Goal: Task Accomplishment & Management: Manage account settings

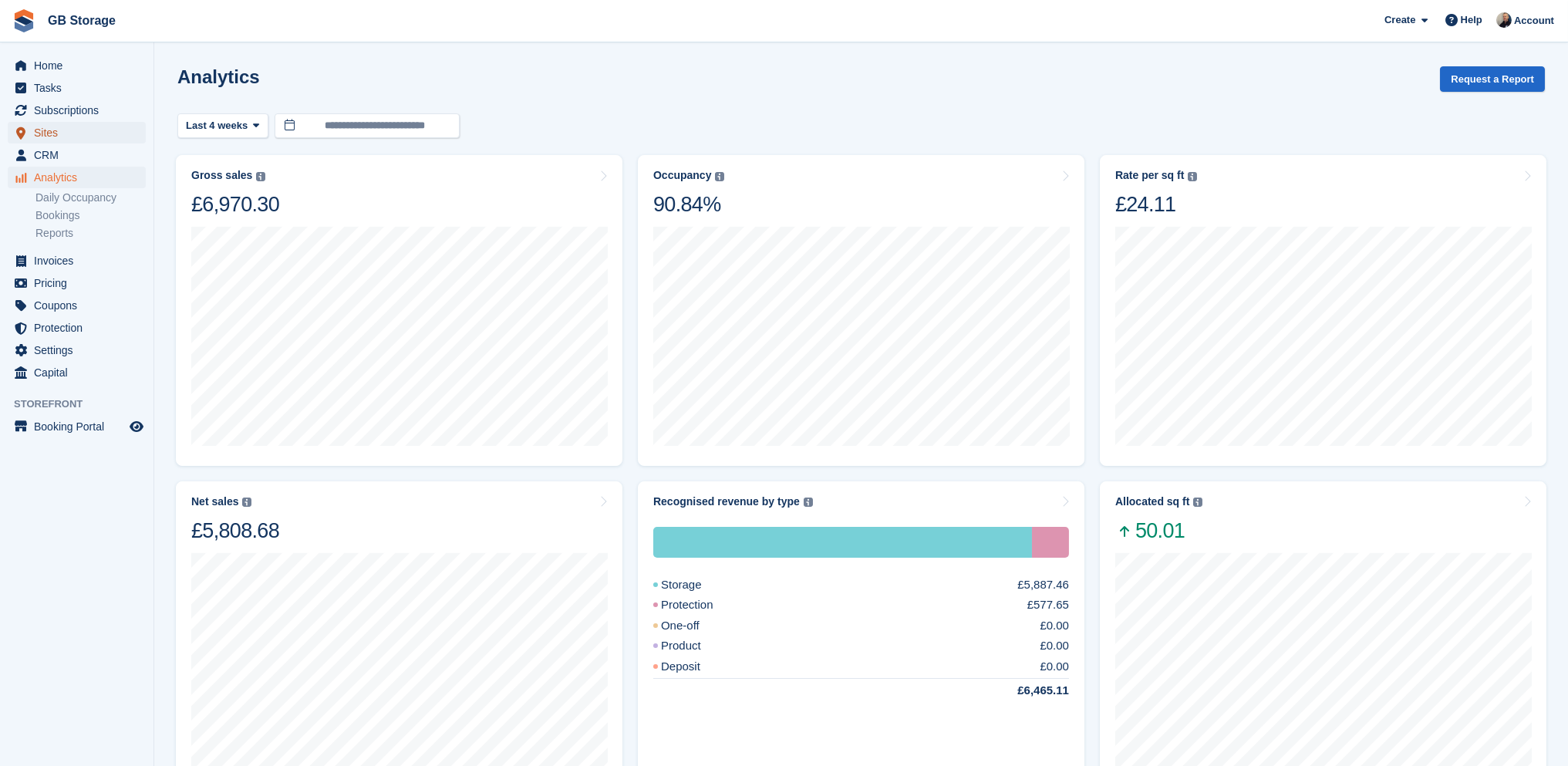
click at [101, 125] on span "Sites" at bounding box center [80, 132] width 92 height 22
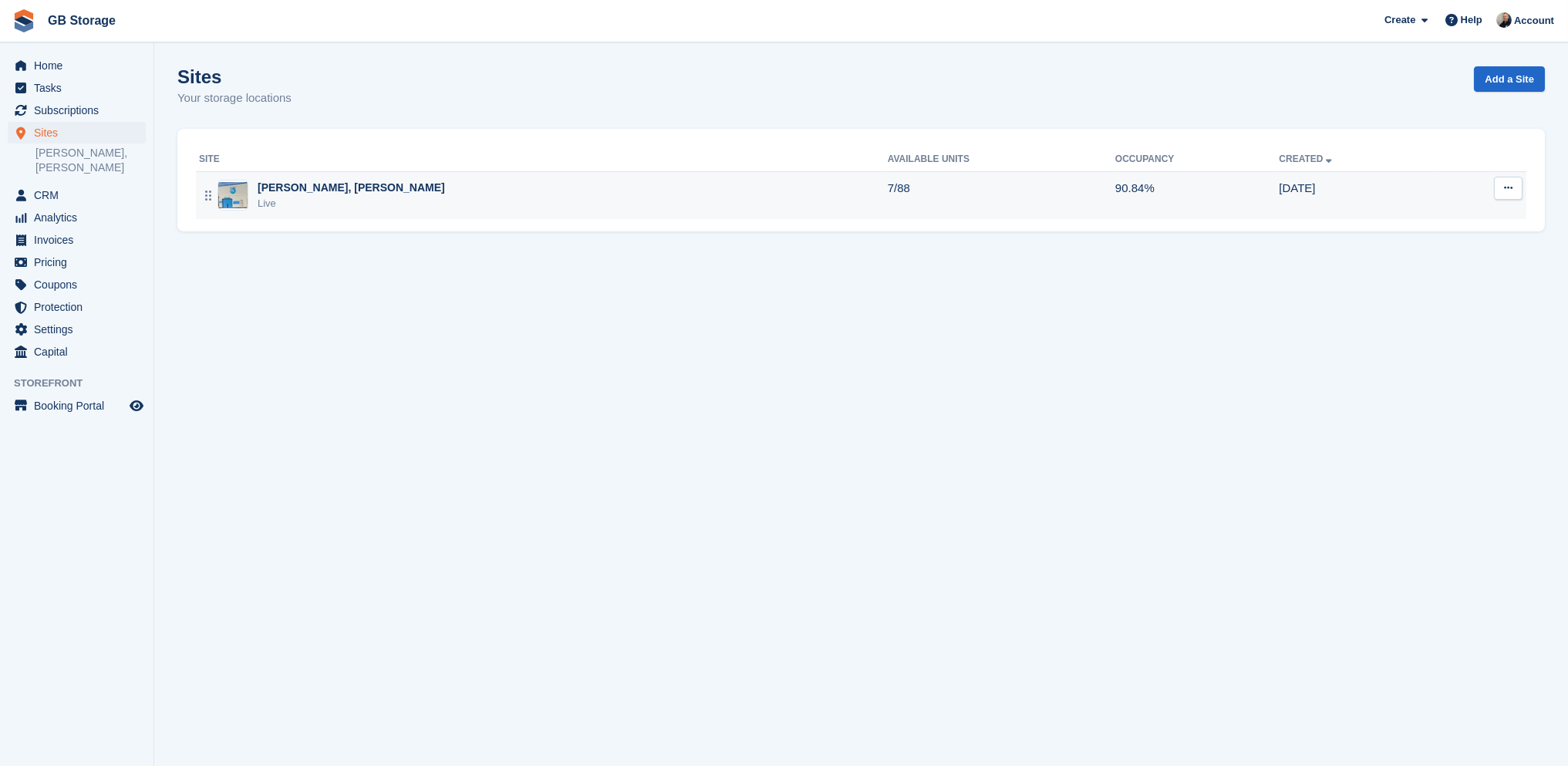
click at [392, 206] on div "Shaw, Oldham Live" at bounding box center [543, 196] width 688 height 32
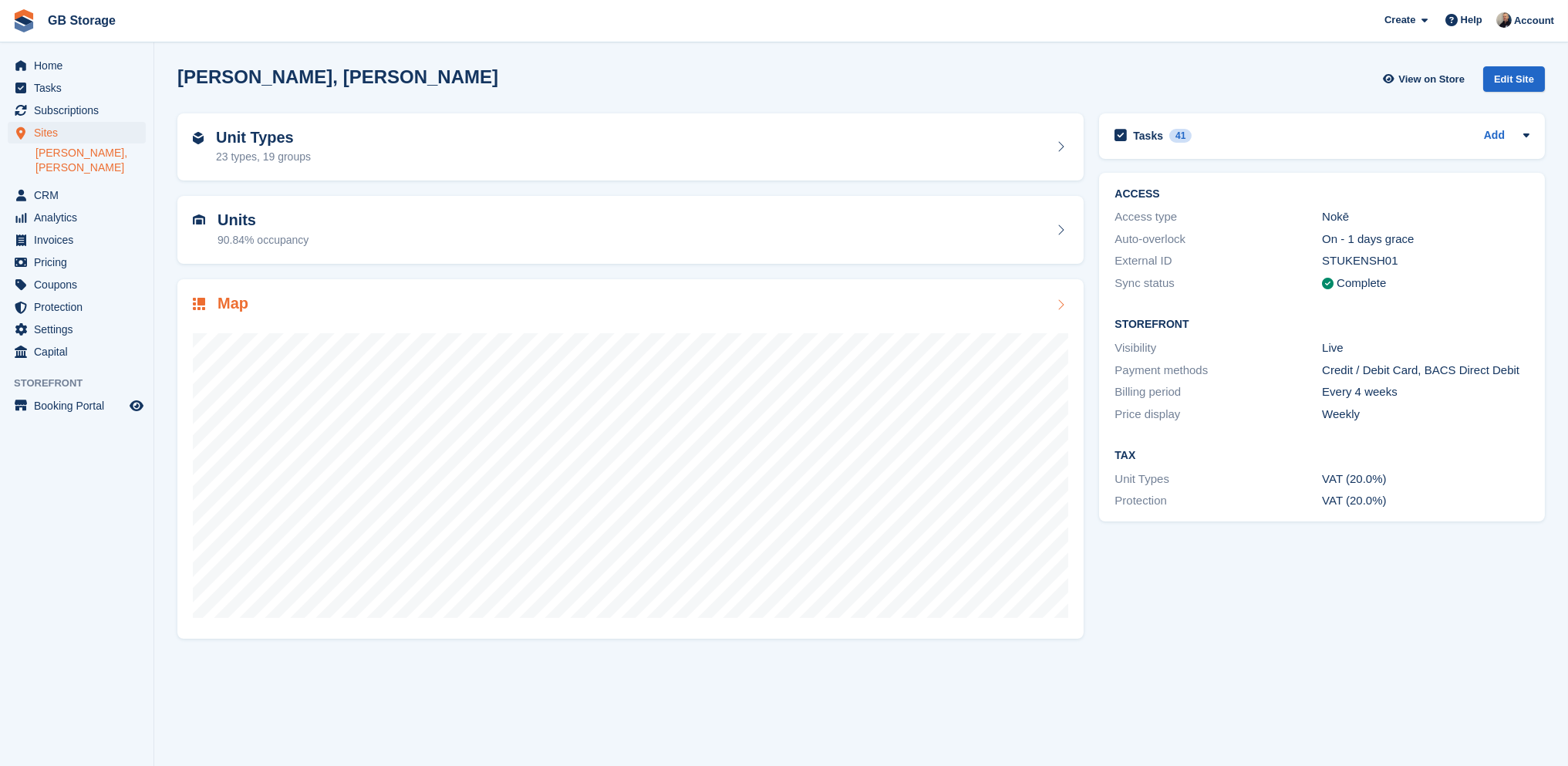
click at [429, 332] on div at bounding box center [631, 469] width 876 height 309
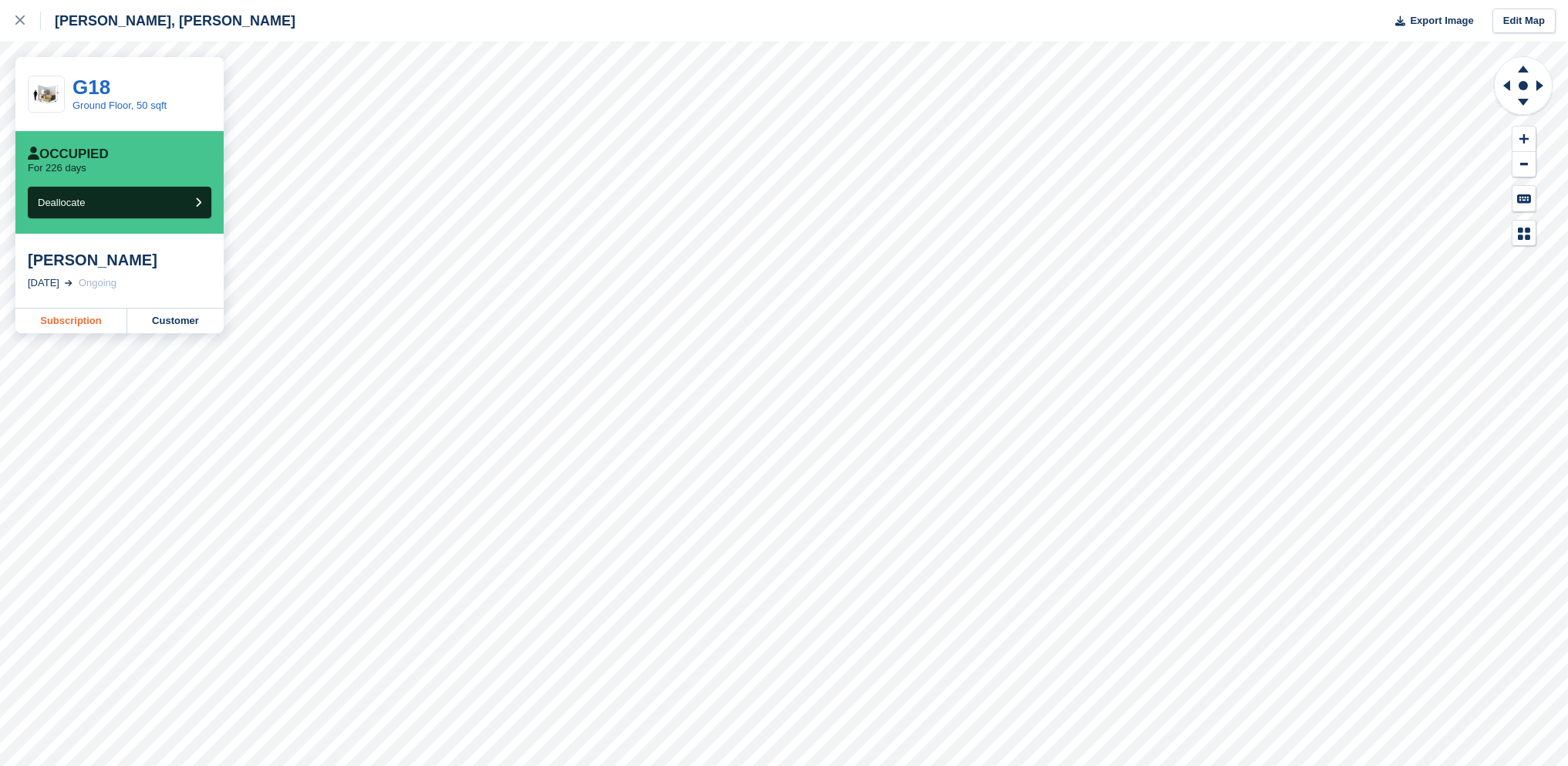
click at [90, 319] on link "Subscription" at bounding box center [72, 321] width 112 height 25
click at [25, 21] on div at bounding box center [28, 21] width 26 height 18
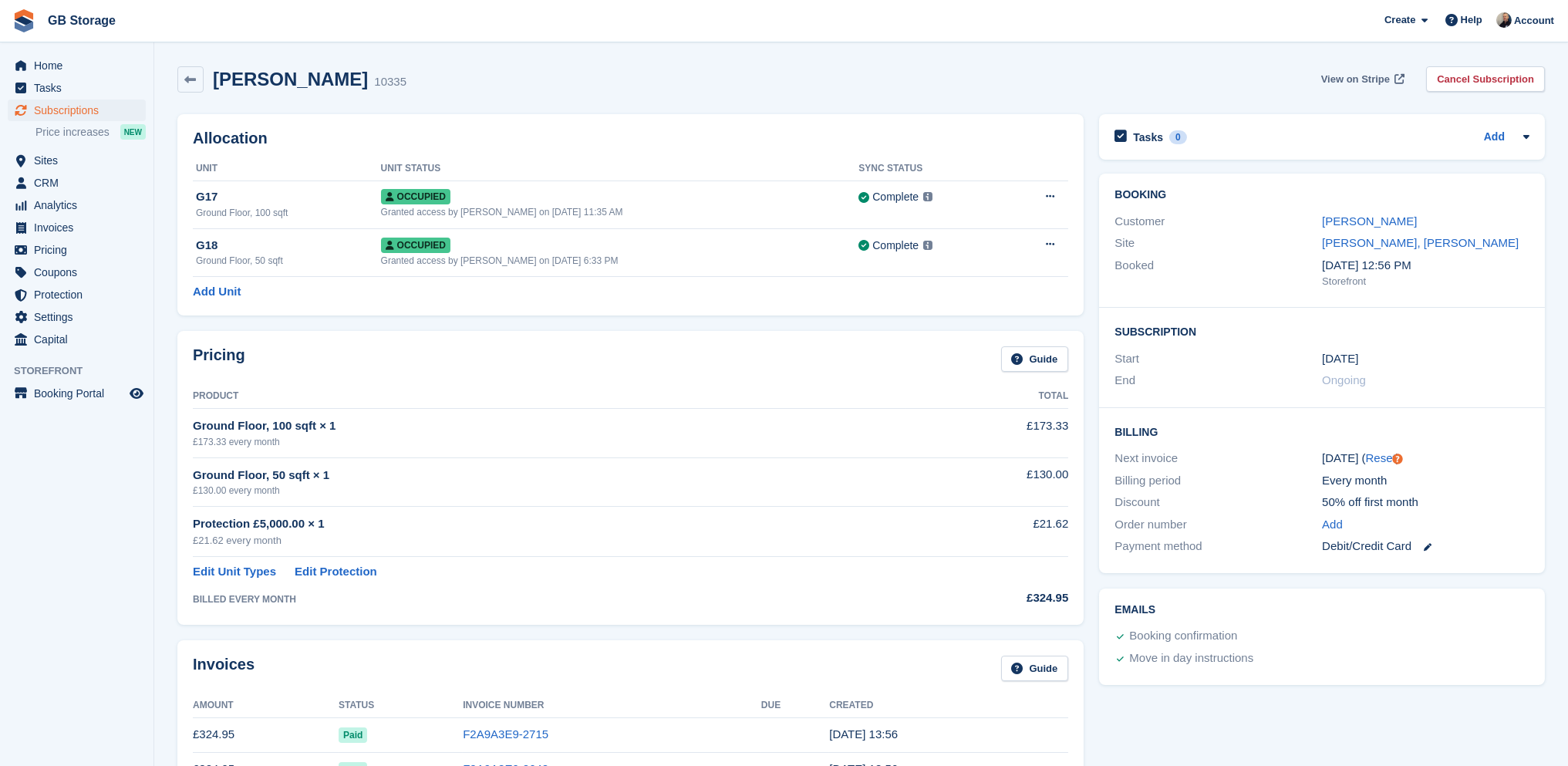
click at [1343, 79] on span "View on Stripe" at bounding box center [1355, 79] width 68 height 16
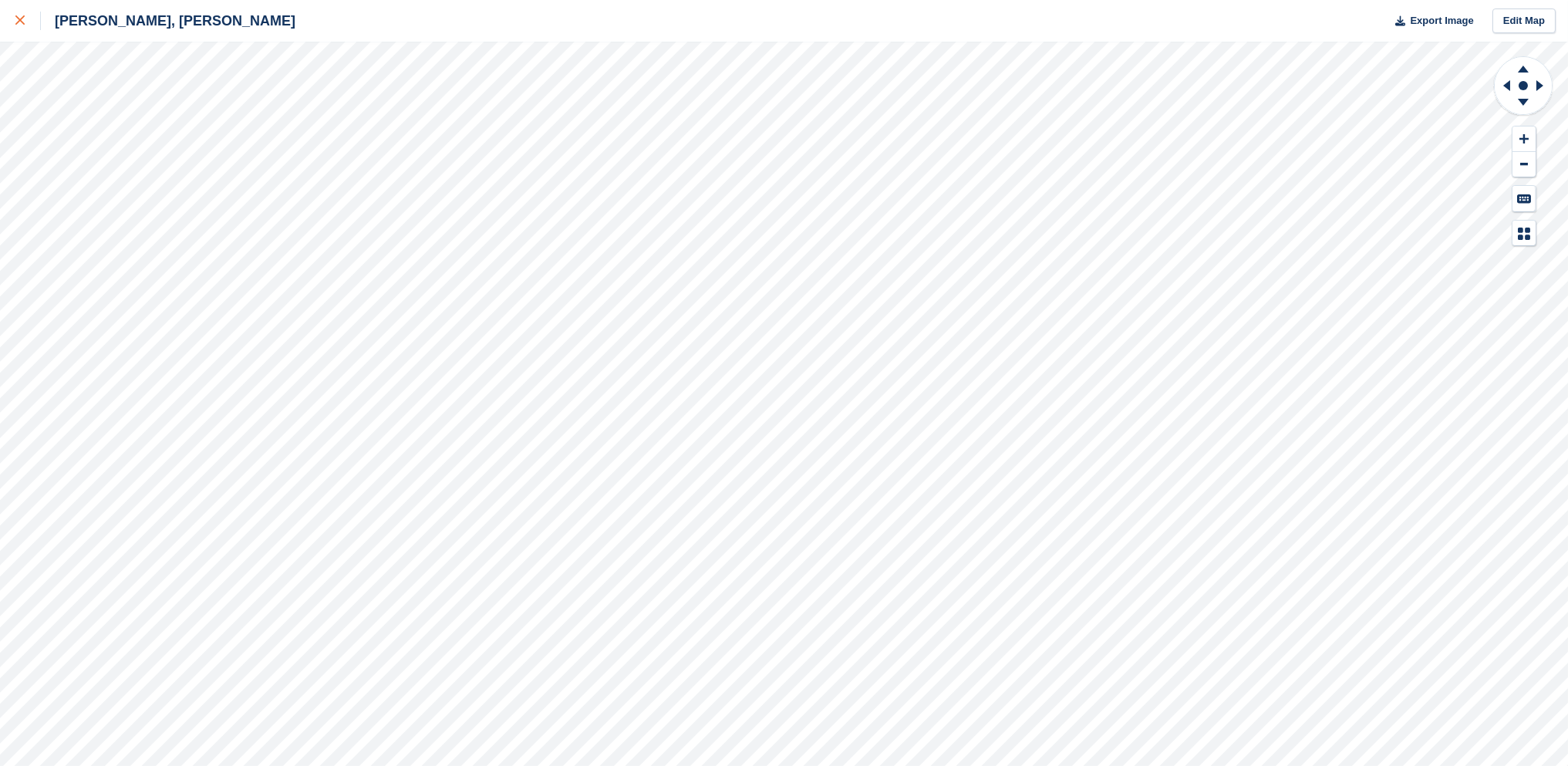
click at [19, 22] on icon at bounding box center [20, 20] width 9 height 9
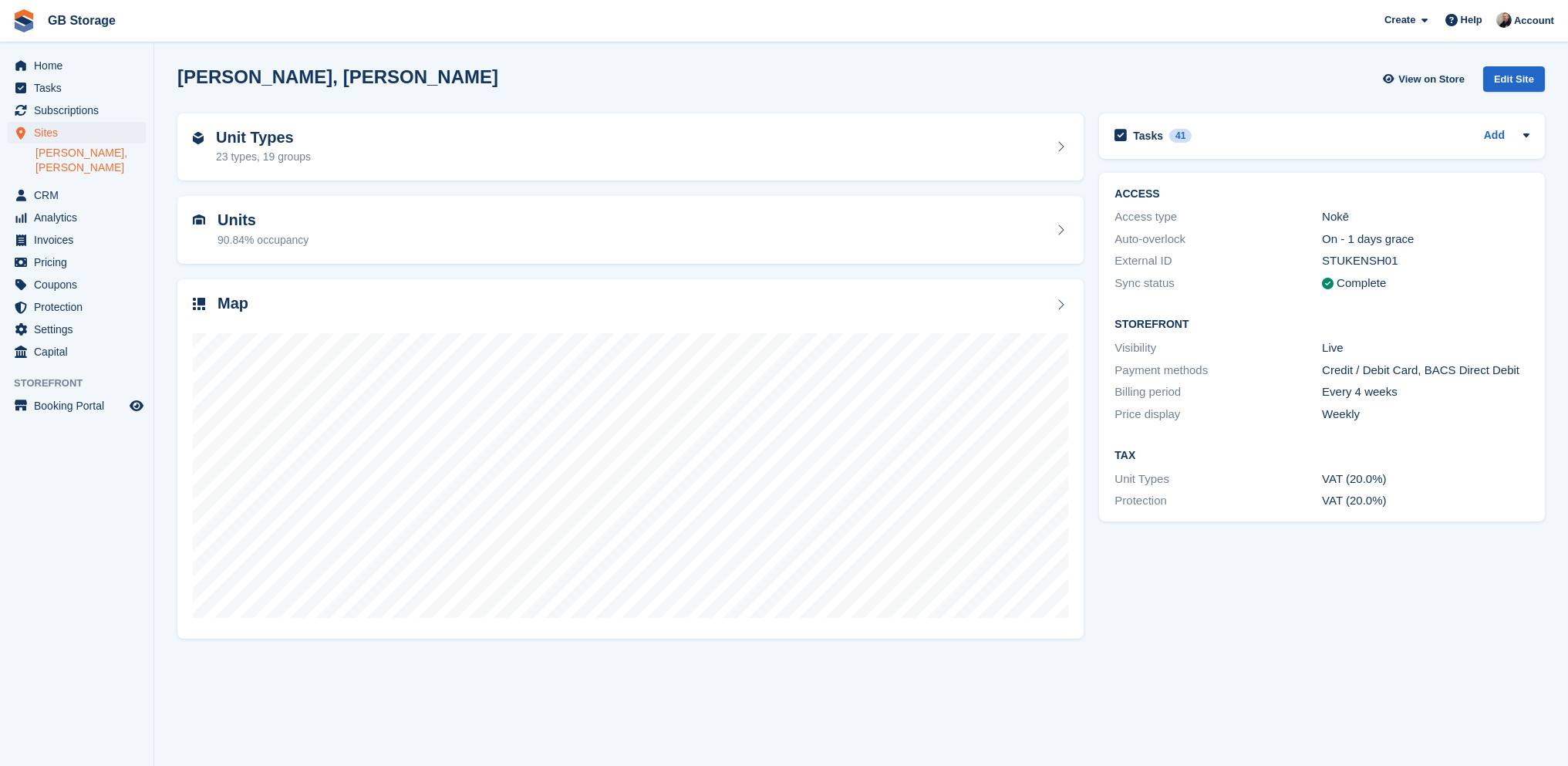
click at [87, 518] on aside "Home Tasks Subscriptions Subscriptions Subscriptions Price increases NEW Price …" at bounding box center [77, 386] width 153 height 689
